Goal: Task Accomplishment & Management: Manage account settings

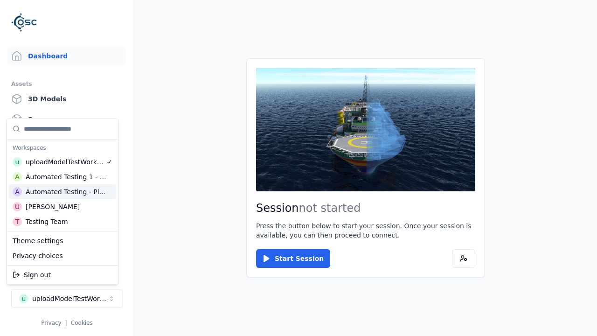
click at [62, 192] on div "Automated Testing - Playwright" at bounding box center [66, 191] width 81 height 9
click at [298, 168] on html "Support Dashboard Assets 3D Models Scenes Datasets Recordings Support Documenta…" at bounding box center [298, 168] width 597 height 336
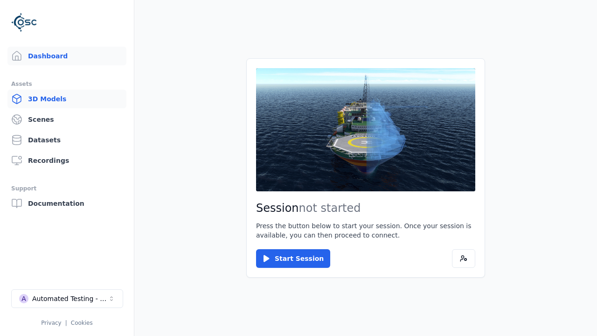
click at [67, 99] on link "3D Models" at bounding box center [66, 98] width 119 height 19
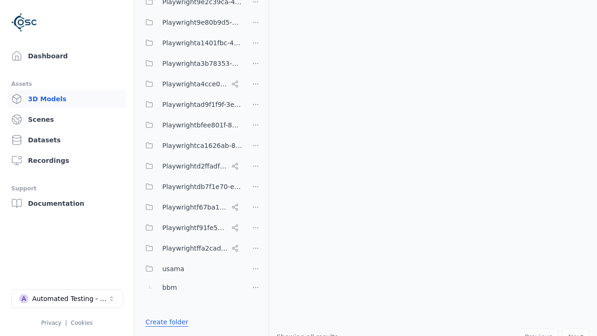
click at [164, 322] on link "Create folder" at bounding box center [166, 321] width 43 height 9
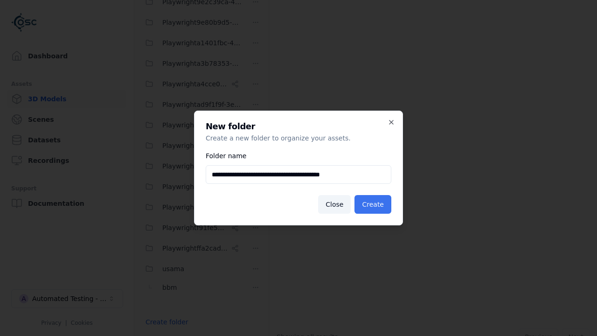
type input "**********"
click at [374, 204] on button "Create" at bounding box center [372, 204] width 37 height 19
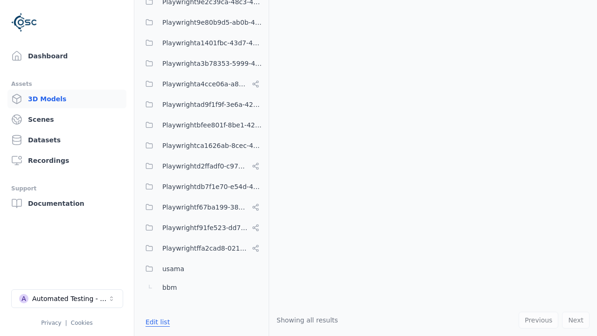
click at [156, 322] on button "Edit list" at bounding box center [157, 321] width 35 height 17
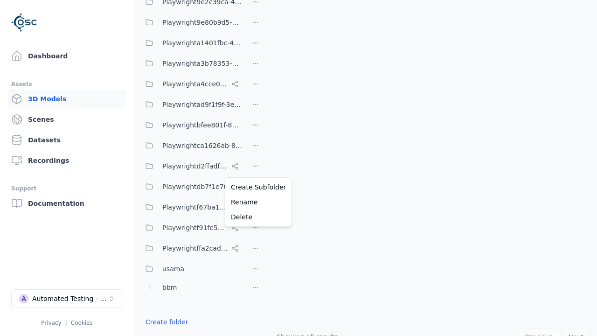
click at [255, 168] on html "Support Dashboard Assets 3D Models Scenes Datasets Recordings Support Documenta…" at bounding box center [298, 168] width 597 height 336
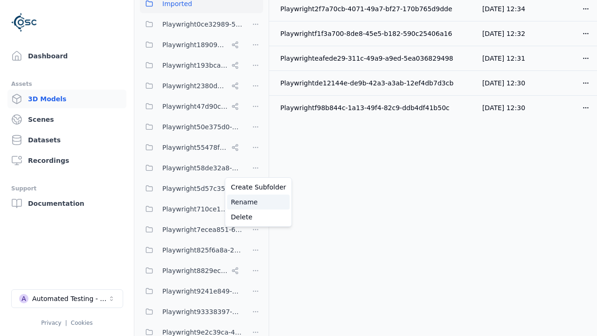
click at [255, 202] on div "Rename" at bounding box center [258, 201] width 62 height 15
